Goal: Task Accomplishment & Management: Manage account settings

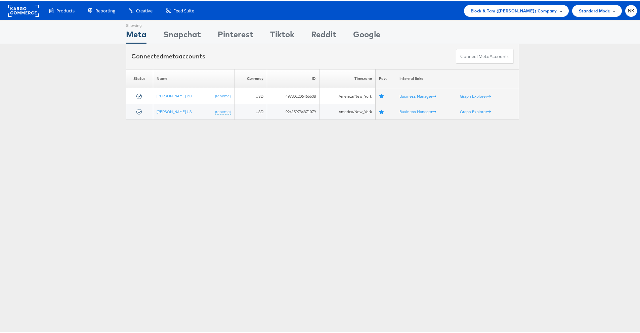
click at [534, 7] on span "Block & Tam (Veronica Beard) Company" at bounding box center [514, 9] width 86 height 7
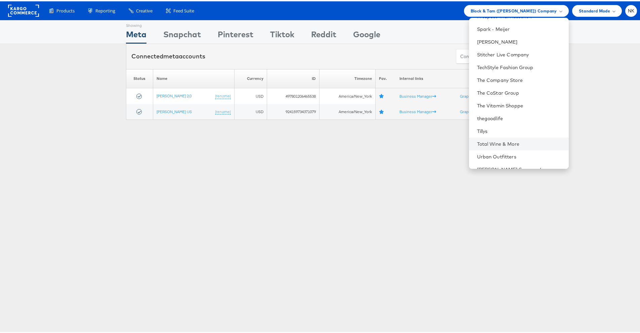
scroll to position [639, 0]
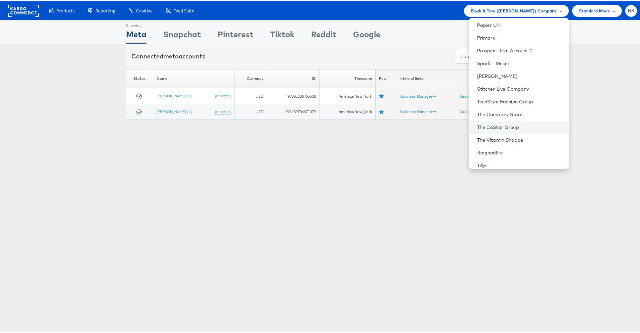
click at [509, 123] on link "The CoStar Group" at bounding box center [520, 126] width 86 height 7
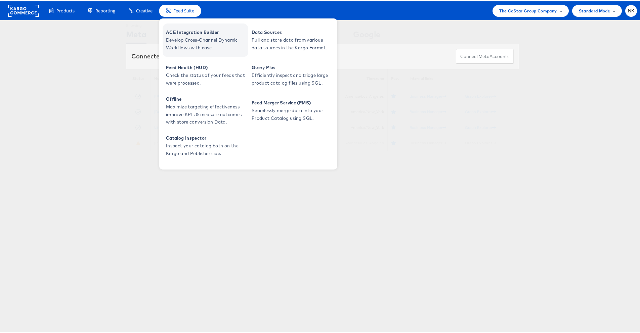
click at [174, 38] on span "Develop Cross-Channel Dynamic Workflows with ease." at bounding box center [206, 42] width 81 height 15
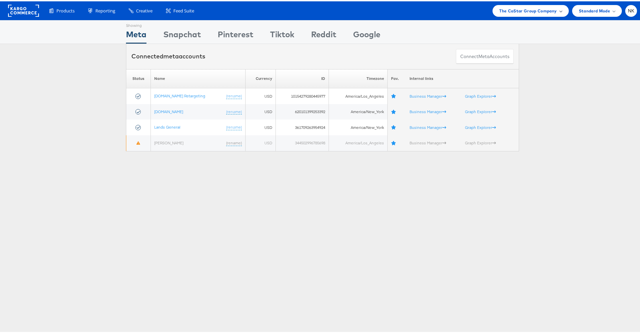
click at [552, 12] on div "The CoStar Group Company" at bounding box center [530, 9] width 62 height 7
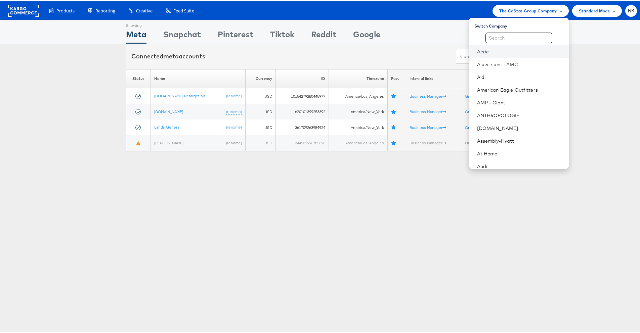
click at [504, 53] on link "Aerie" at bounding box center [520, 50] width 86 height 7
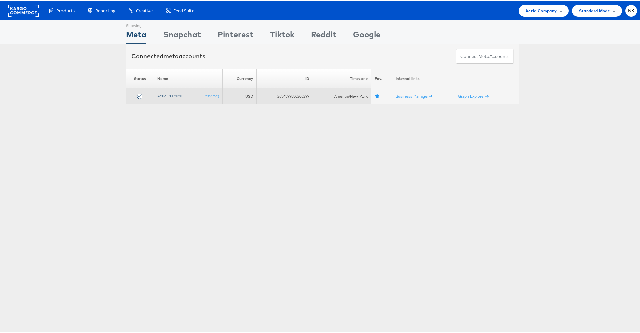
click at [162, 96] on link "Aerie PM 2020" at bounding box center [169, 94] width 25 height 5
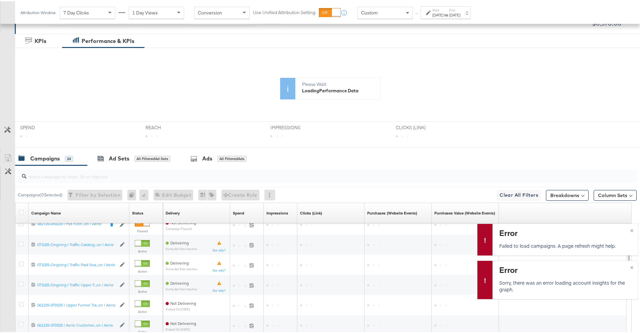
scroll to position [120, 0]
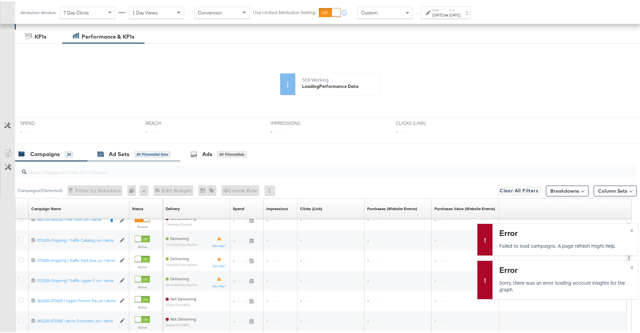
click at [106, 154] on div "Ad Sets All Filtered Ad Sets" at bounding box center [133, 153] width 73 height 8
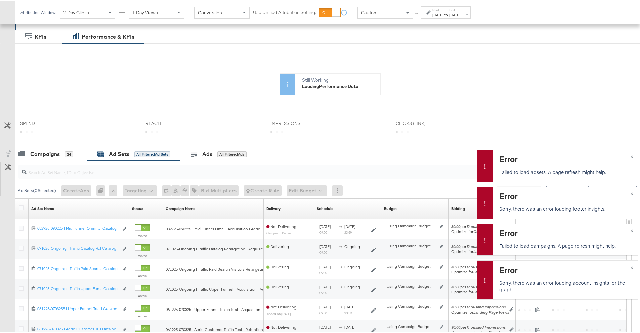
click at [539, 172] on p "Failed to load adsets. A page refresh might help." at bounding box center [564, 170] width 130 height 7
drag, startPoint x: 613, startPoint y: 167, endPoint x: 565, endPoint y: 170, distance: 48.5
click at [565, 170] on p "Failed to load adsets. A page refresh might help." at bounding box center [564, 170] width 130 height 7
click at [222, 151] on div "All Filtered Ads" at bounding box center [231, 153] width 29 height 6
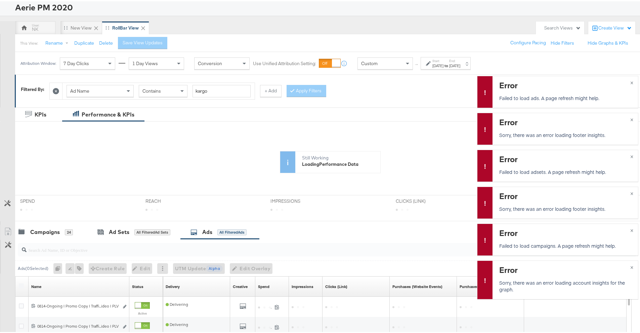
scroll to position [51, 0]
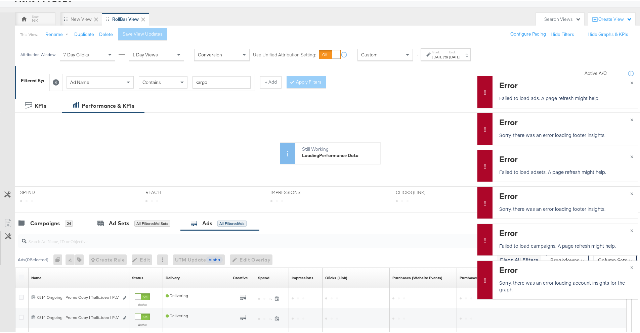
click at [437, 84] on div "Ad Name Contains kargo + Add Apply Filters" at bounding box center [282, 79] width 467 height 20
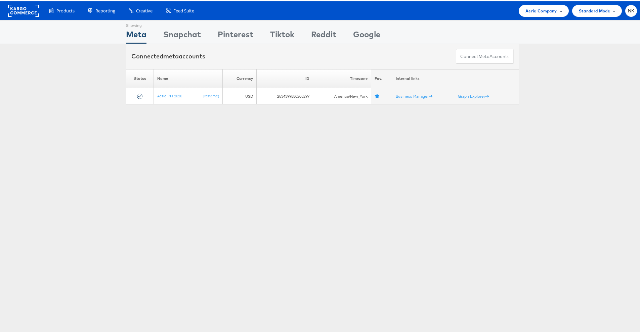
click at [536, 12] on span "Aerie Company" at bounding box center [540, 9] width 31 height 7
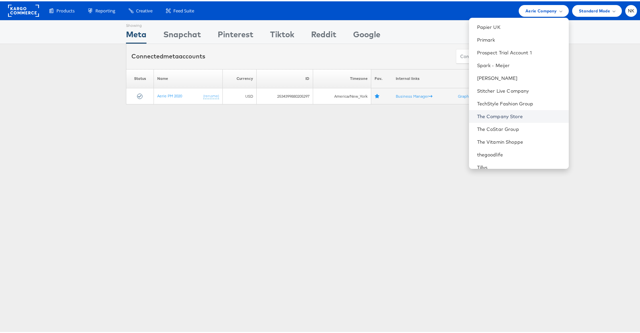
scroll to position [641, 0]
click at [500, 127] on li "The CoStar Group" at bounding box center [519, 123] width 100 height 13
click at [505, 123] on link "The CoStar Group" at bounding box center [520, 123] width 86 height 7
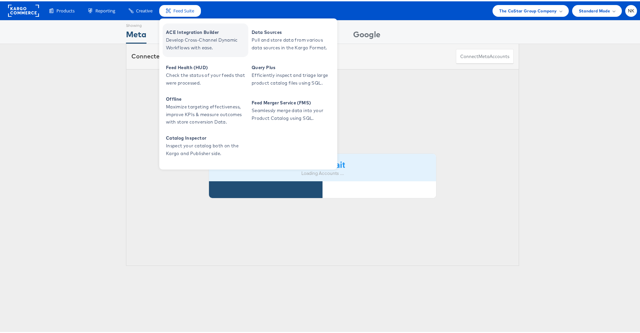
click at [179, 32] on span "ACE Integration Builder" at bounding box center [206, 31] width 81 height 8
